Goal: Transaction & Acquisition: Purchase product/service

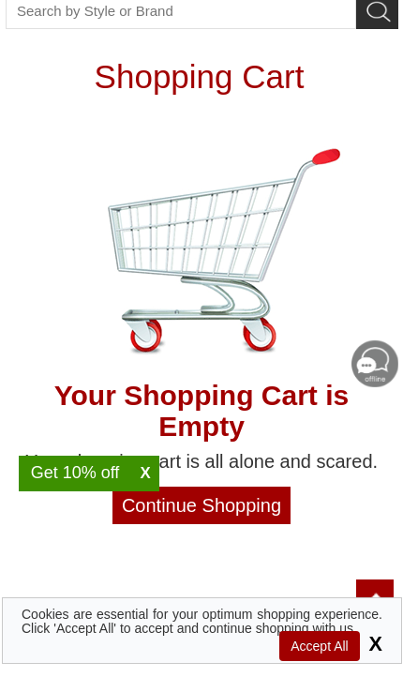
scroll to position [68, 0]
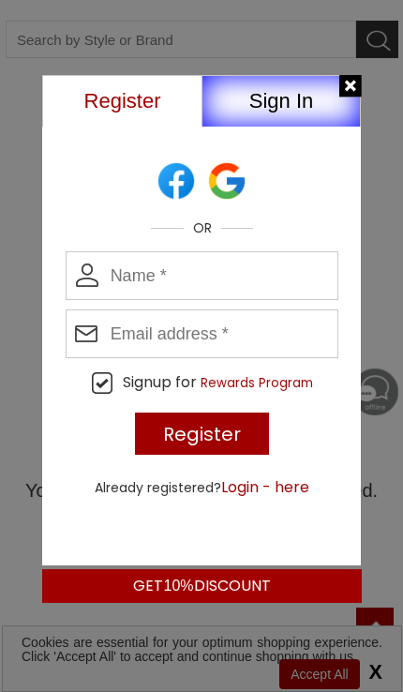
click at [181, 534] on div "OR Signup for Rewards Program Register Already registered? Login - here GET 10%…" at bounding box center [202, 372] width 320 height 462
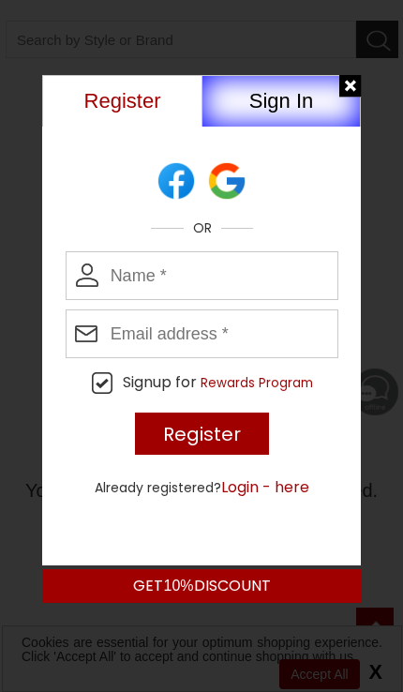
click at [344, 92] on div at bounding box center [350, 86] width 23 height 23
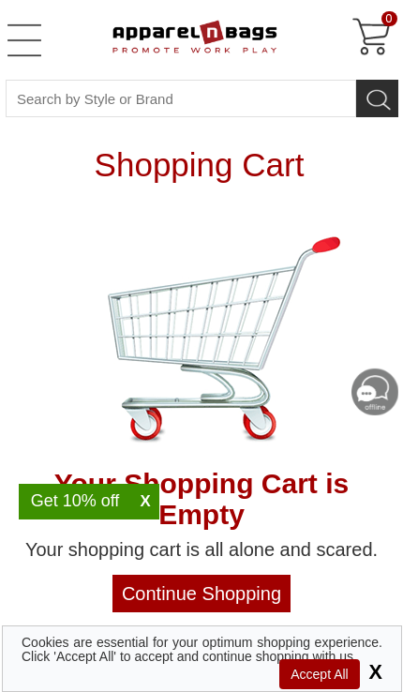
scroll to position [0, 0]
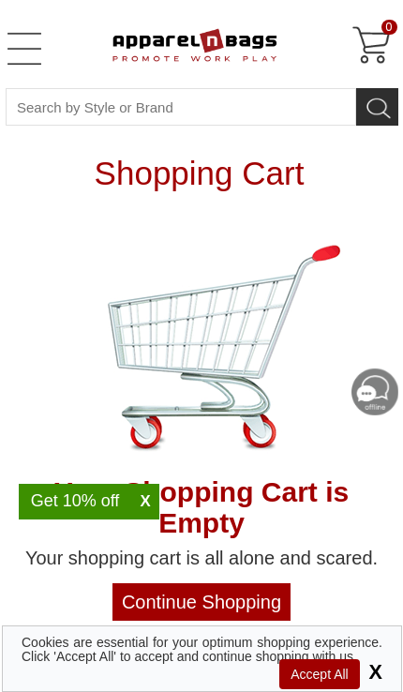
click at [131, 604] on input "Continue Shopping" at bounding box center [202, 602] width 178 height 38
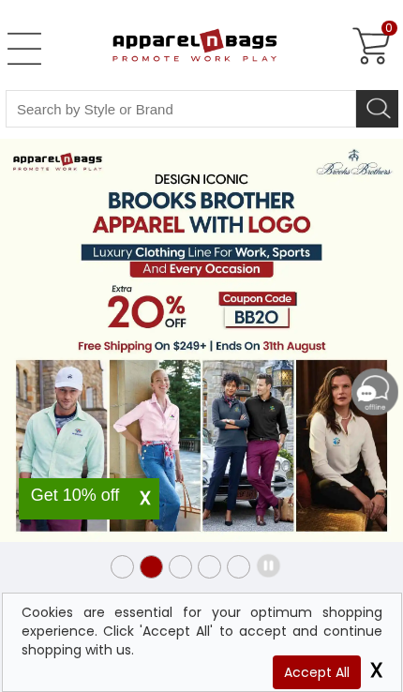
click at [384, 32] on span "0" at bounding box center [390, 28] width 16 height 15
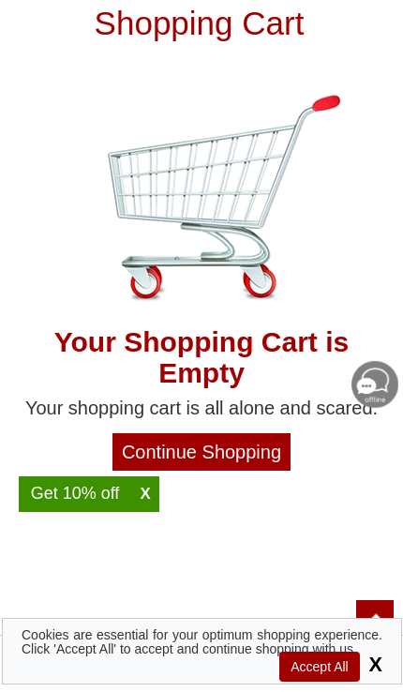
scroll to position [145, 0]
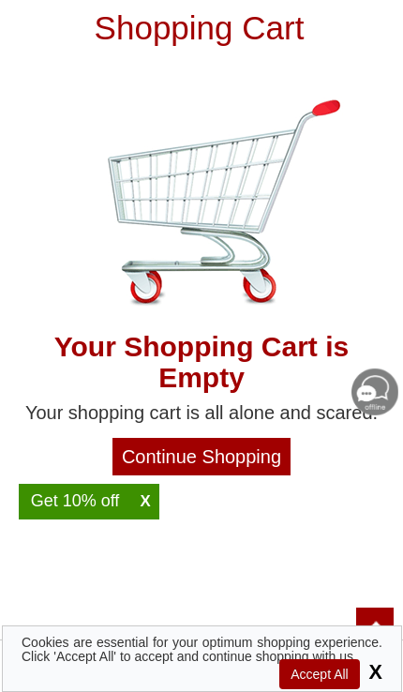
click at [378, 663] on span "X" at bounding box center [373, 671] width 19 height 23
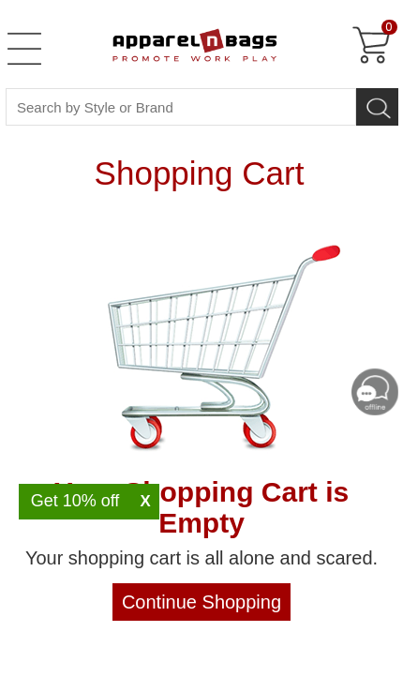
scroll to position [145, 0]
